Goal: Task Accomplishment & Management: Manage account settings

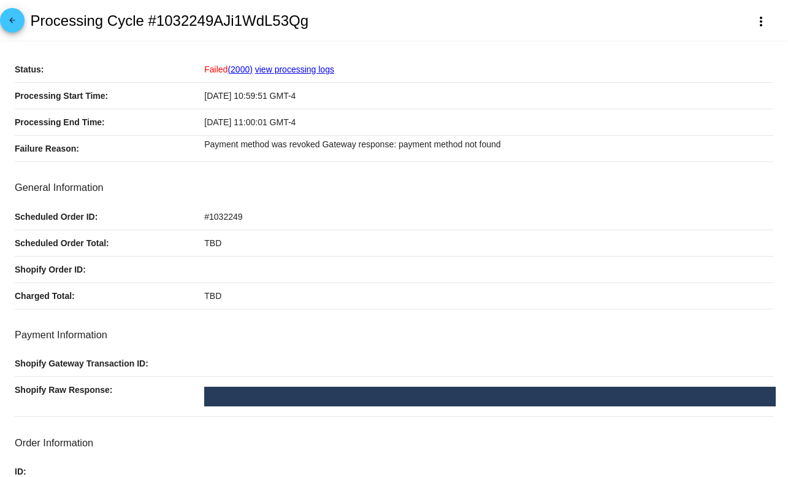
scroll to position [445, 0]
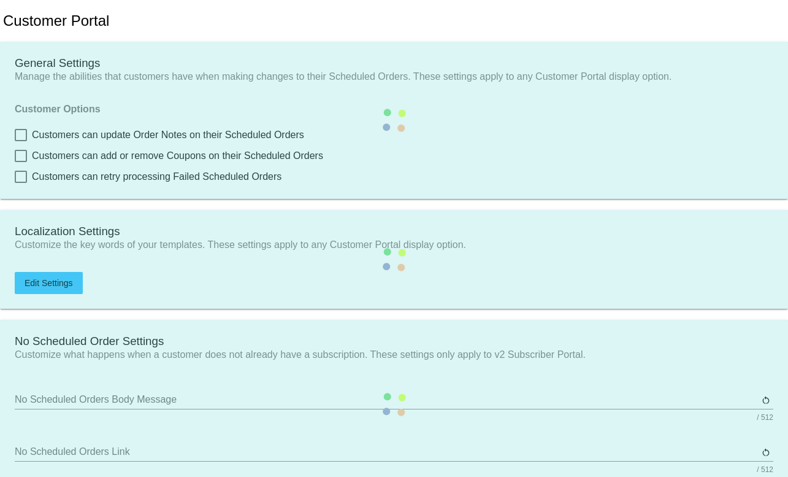
type input "Shop now to create a new Subscription"
type input "https://qspjnq-n7.myshopify.com"
type input "1"
type input "20"
type input "500"
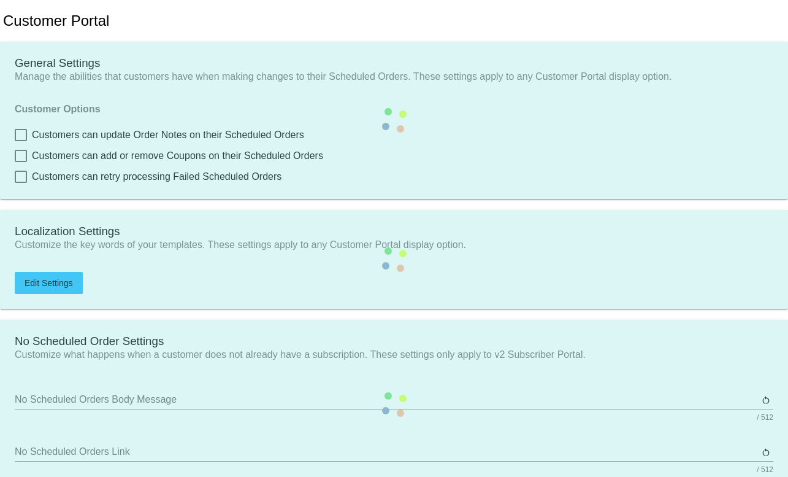
type input "500"
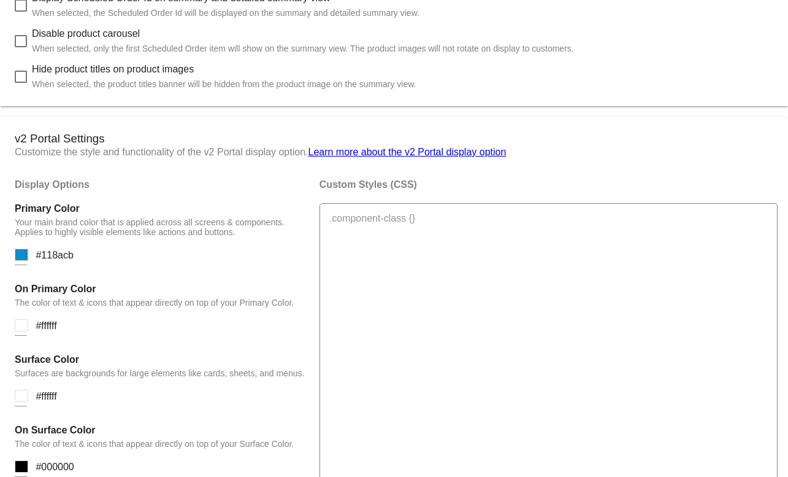
scroll to position [760, 0]
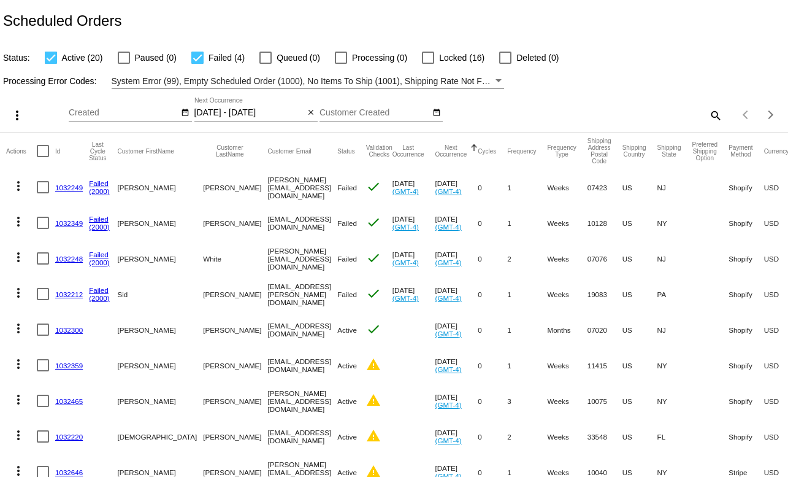
click at [64, 187] on link "1032249" at bounding box center [69, 187] width 28 height 8
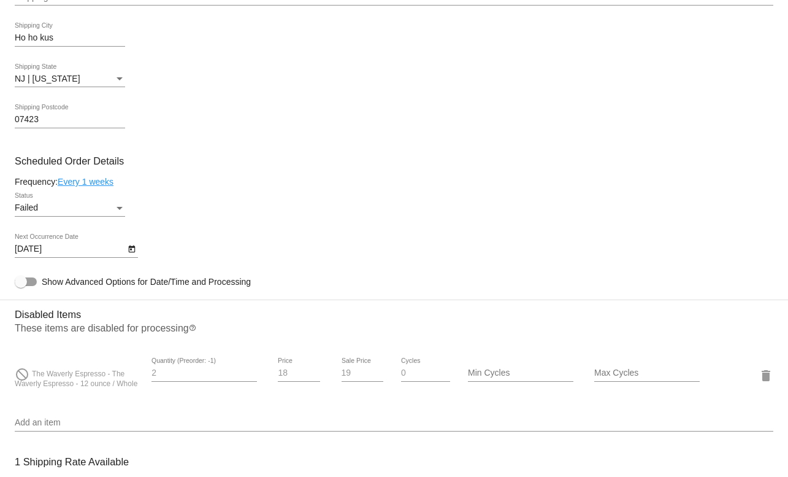
scroll to position [583, 0]
click at [109, 212] on div "Failed" at bounding box center [64, 207] width 99 height 10
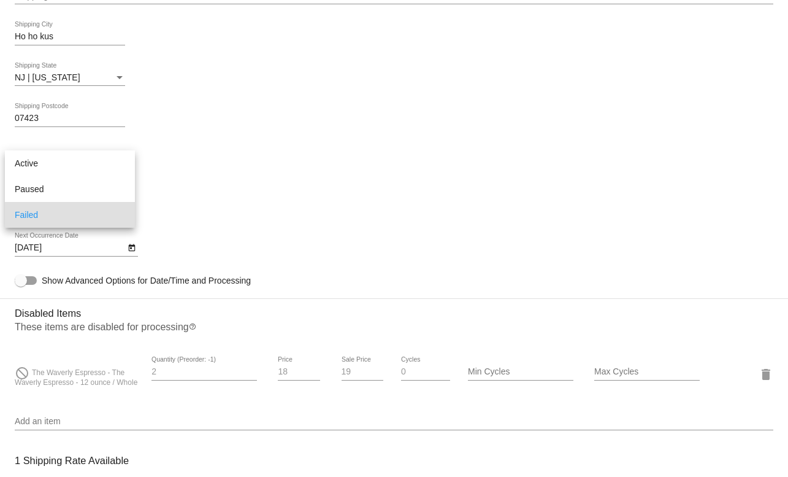
click at [320, 175] on div at bounding box center [394, 238] width 788 height 477
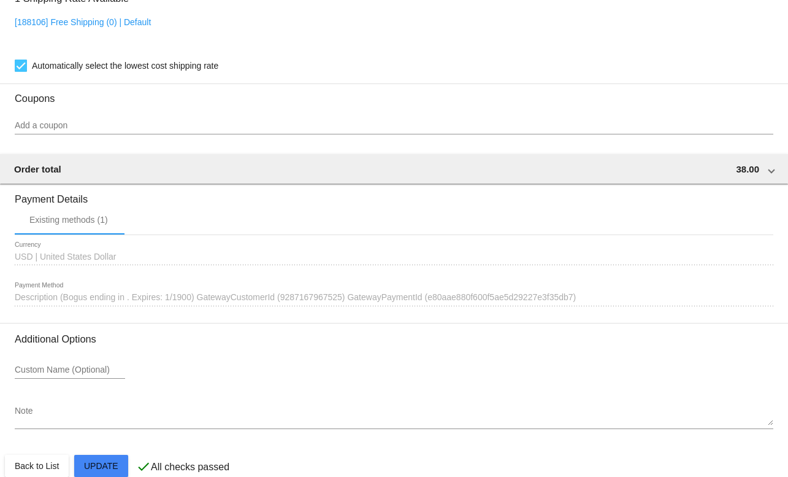
scroll to position [993, 0]
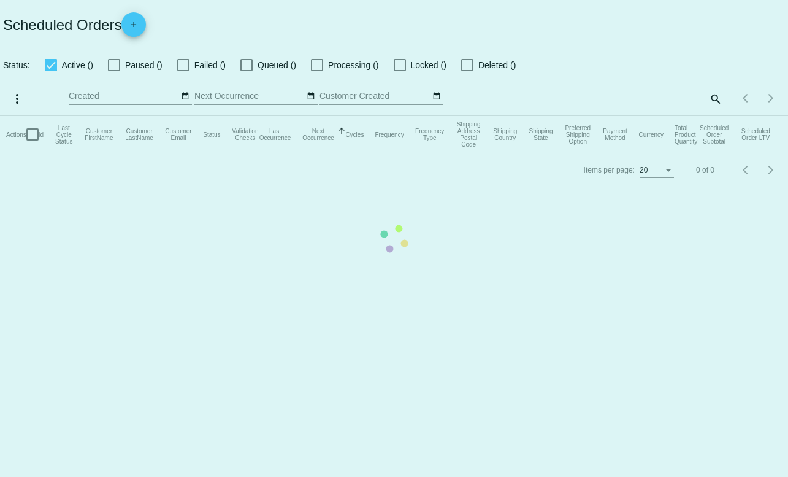
checkbox input "true"
type input "[DATE] - [DATE]"
checkbox input "true"
type input "[DATE] - [DATE]"
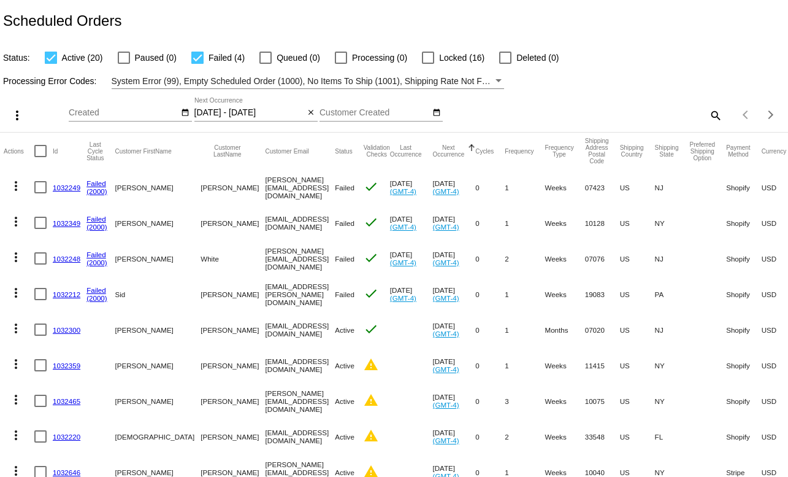
scroll to position [0, 4]
click at [770, 119] on button "Next page" at bounding box center [771, 114] width 25 height 25
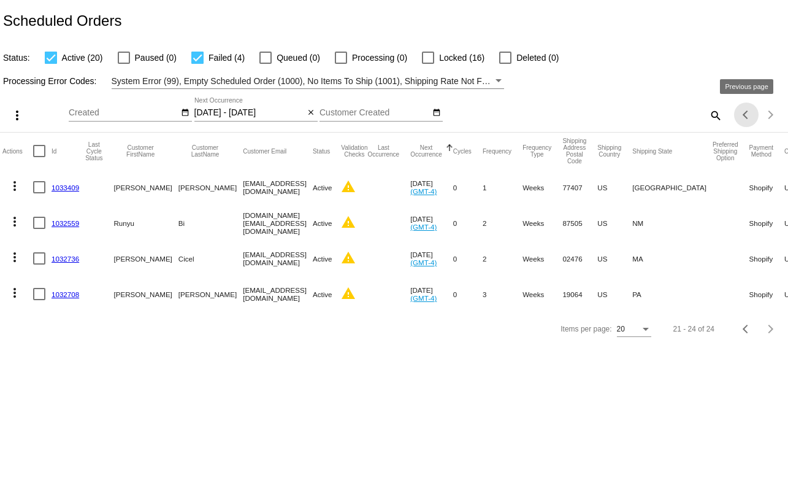
click at [743, 111] on button "Previous page" at bounding box center [746, 114] width 25 height 25
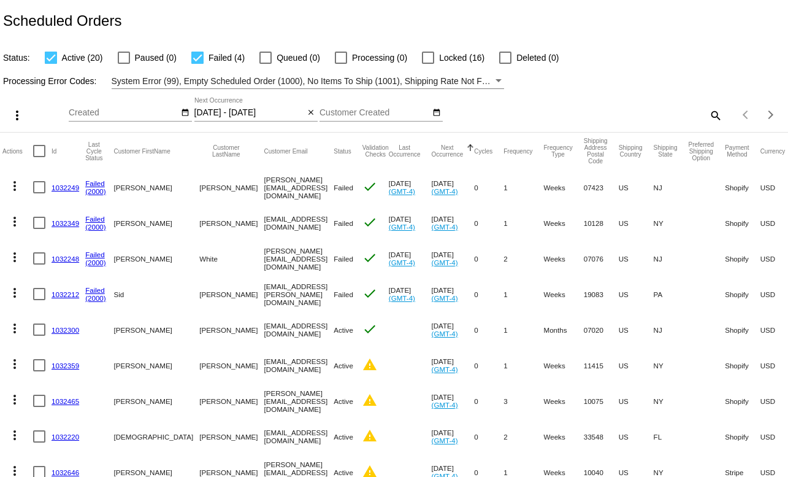
click at [60, 189] on link "1032249" at bounding box center [66, 187] width 28 height 8
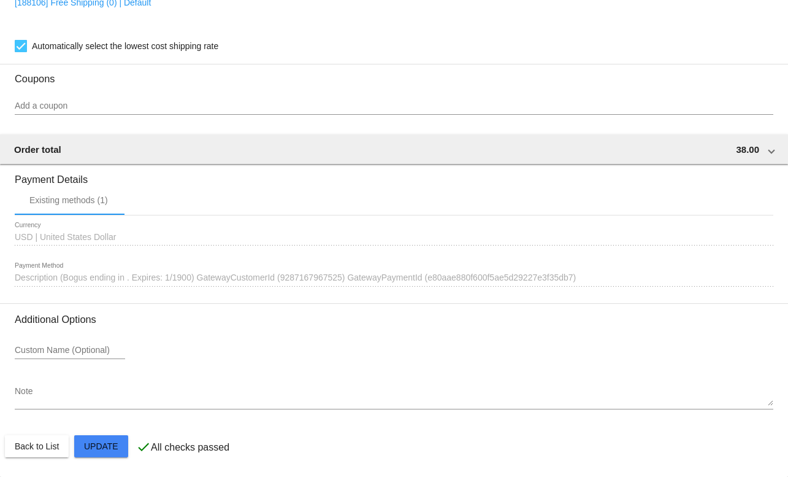
scroll to position [1077, 0]
click at [85, 199] on div "Existing methods (1)" at bounding box center [68, 200] width 79 height 10
click at [123, 276] on span "Description (Bogus ending in . Expires: 1/1900) GatewayCustomerId (928716796752…" at bounding box center [295, 277] width 561 height 10
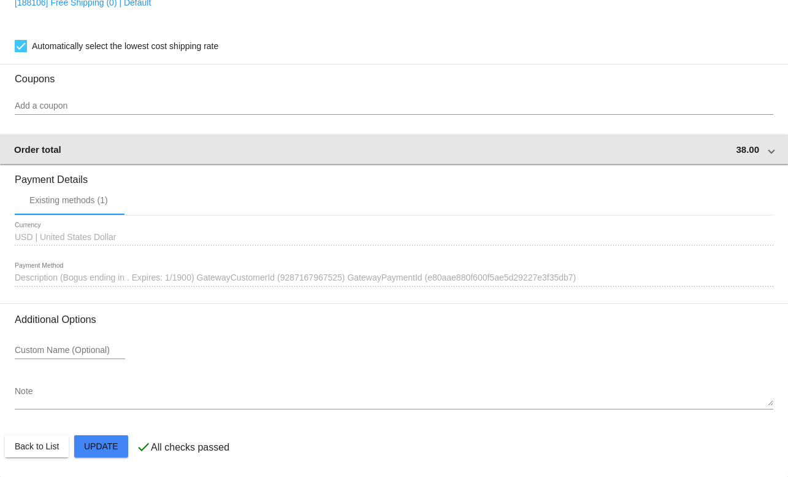
click at [767, 144] on div "Order total 38.00" at bounding box center [391, 149] width 755 height 10
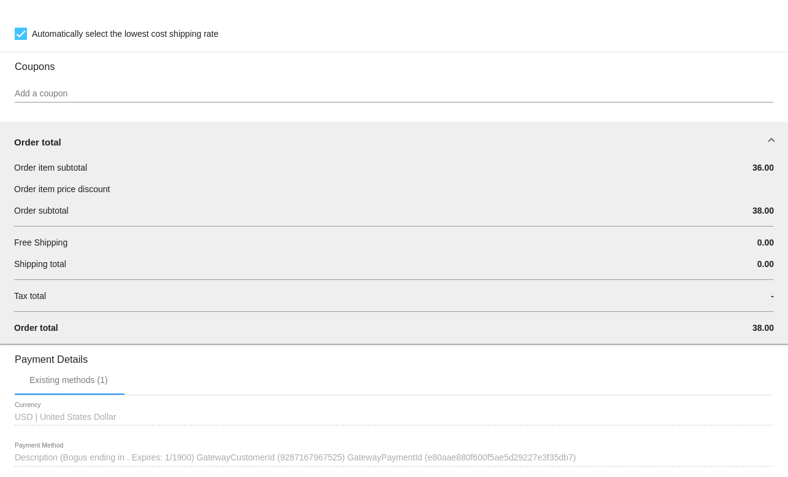
click at [767, 142] on mat-expansion-panel-header "Order total" at bounding box center [394, 141] width 790 height 39
